Goal: Information Seeking & Learning: Learn about a topic

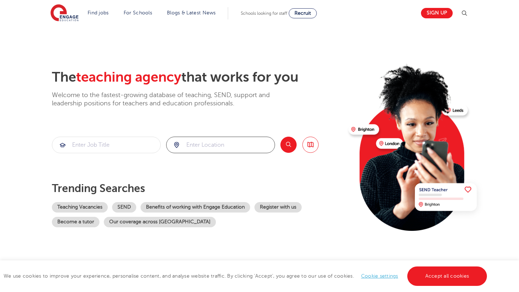
click at [195, 147] on input "search" at bounding box center [220, 145] width 108 height 16
type input "tn380se"
click at [288, 147] on button "Search" at bounding box center [288, 145] width 16 height 16
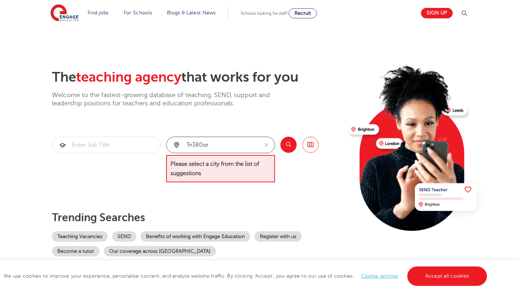
click at [234, 150] on input "tn380se" at bounding box center [211, 145] width 91 height 16
click at [259, 144] on button "reset" at bounding box center [266, 145] width 17 height 16
type input "s"
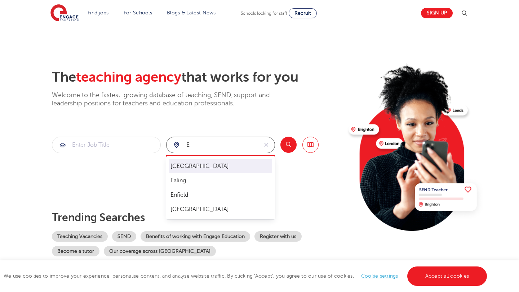
click at [196, 163] on li "[GEOGRAPHIC_DATA]" at bounding box center [220, 166] width 103 height 14
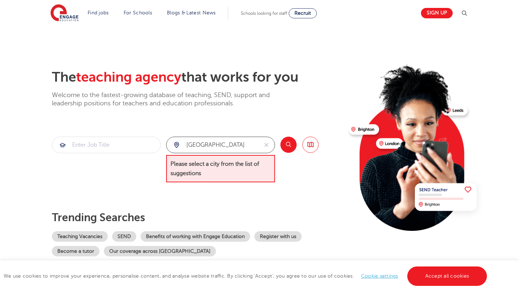
type input "[GEOGRAPHIC_DATA]"
click at [289, 143] on button "Search" at bounding box center [288, 145] width 16 height 16
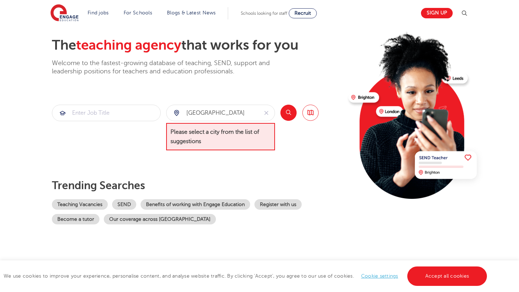
scroll to position [33, 0]
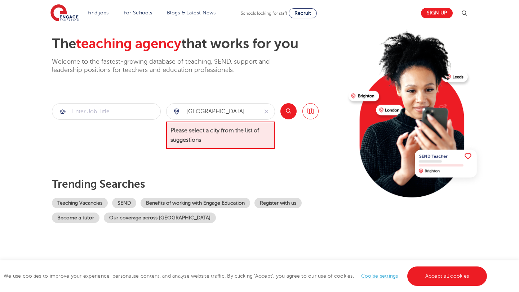
click at [288, 112] on button "Search" at bounding box center [288, 111] width 16 height 16
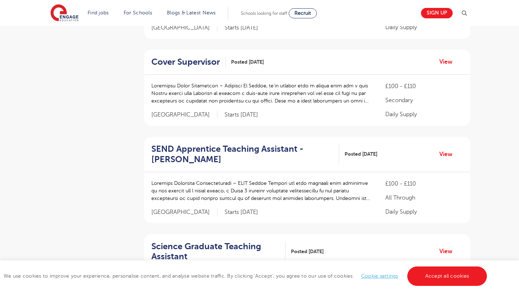
scroll to position [331, 0]
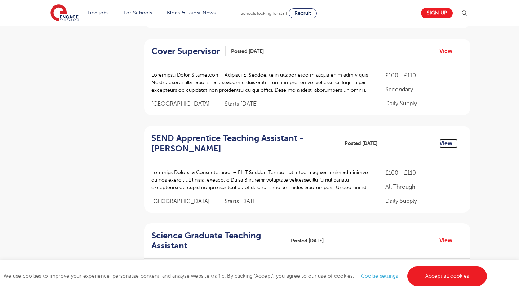
click at [443, 143] on link "View" at bounding box center [448, 143] width 18 height 9
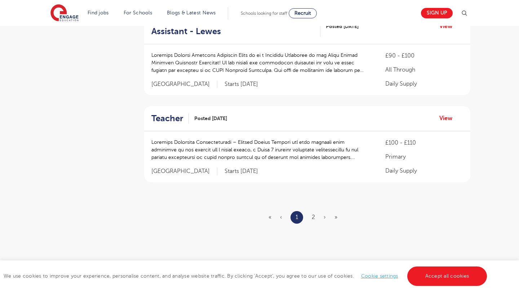
scroll to position [840, 0]
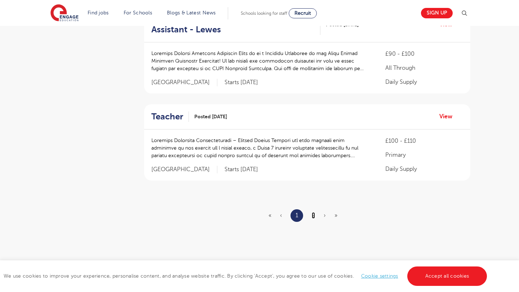
click at [311, 216] on link "2" at bounding box center [312, 215] width 3 height 6
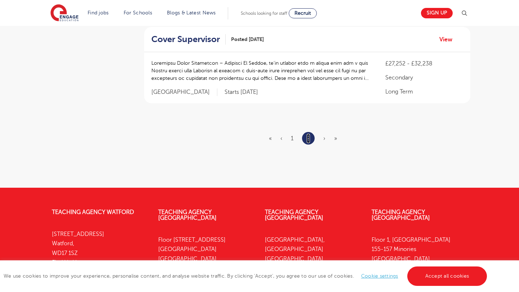
scroll to position [345, 0]
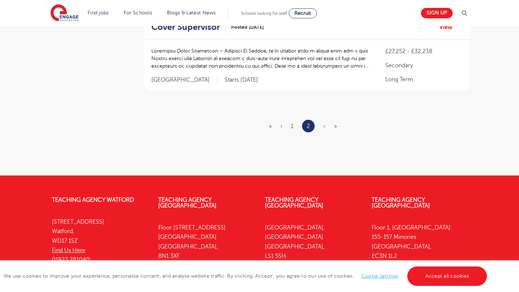
click at [279, 125] on ul "« ‹ 1 2 › »" at bounding box center [307, 126] width 77 height 13
click at [269, 127] on link "«" at bounding box center [270, 126] width 3 height 6
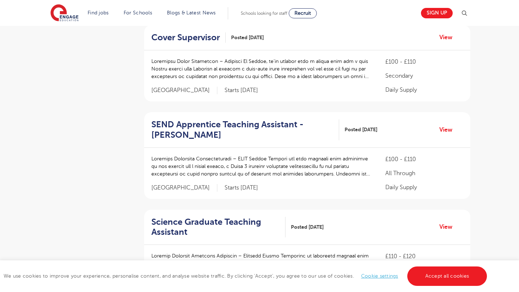
scroll to position [0, 0]
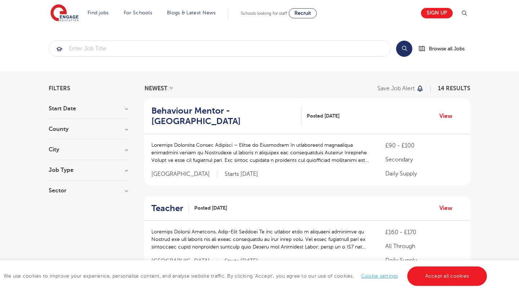
click at [453, 111] on div "Behaviour Mentor - Heathfield Posted 15/10/25 View" at bounding box center [307, 117] width 326 height 36
click at [445, 118] on link "View" at bounding box center [448, 116] width 18 height 9
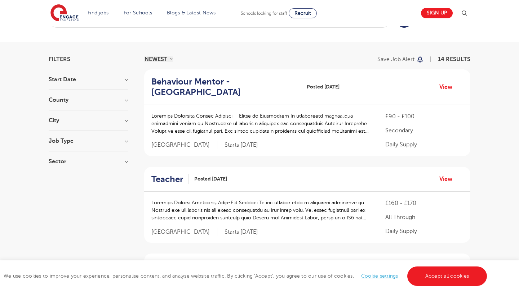
scroll to position [30, 0]
